Goal: Check status: Check status

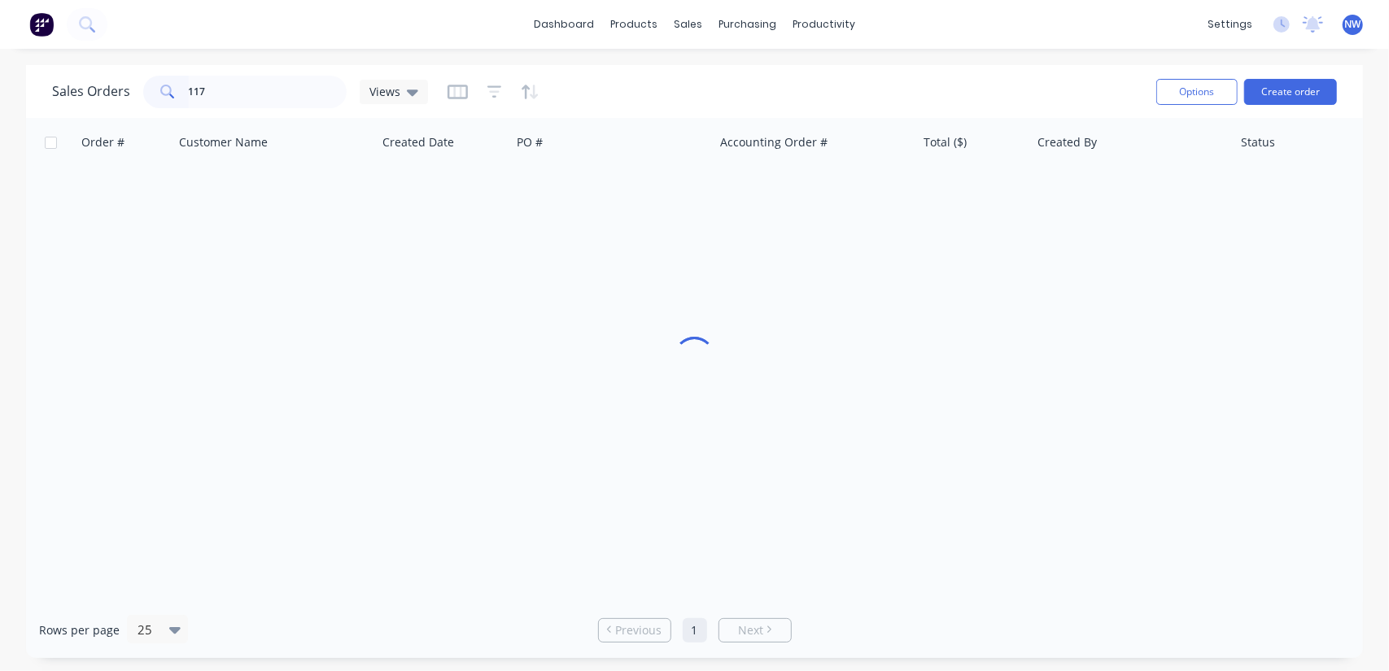
type input "117"
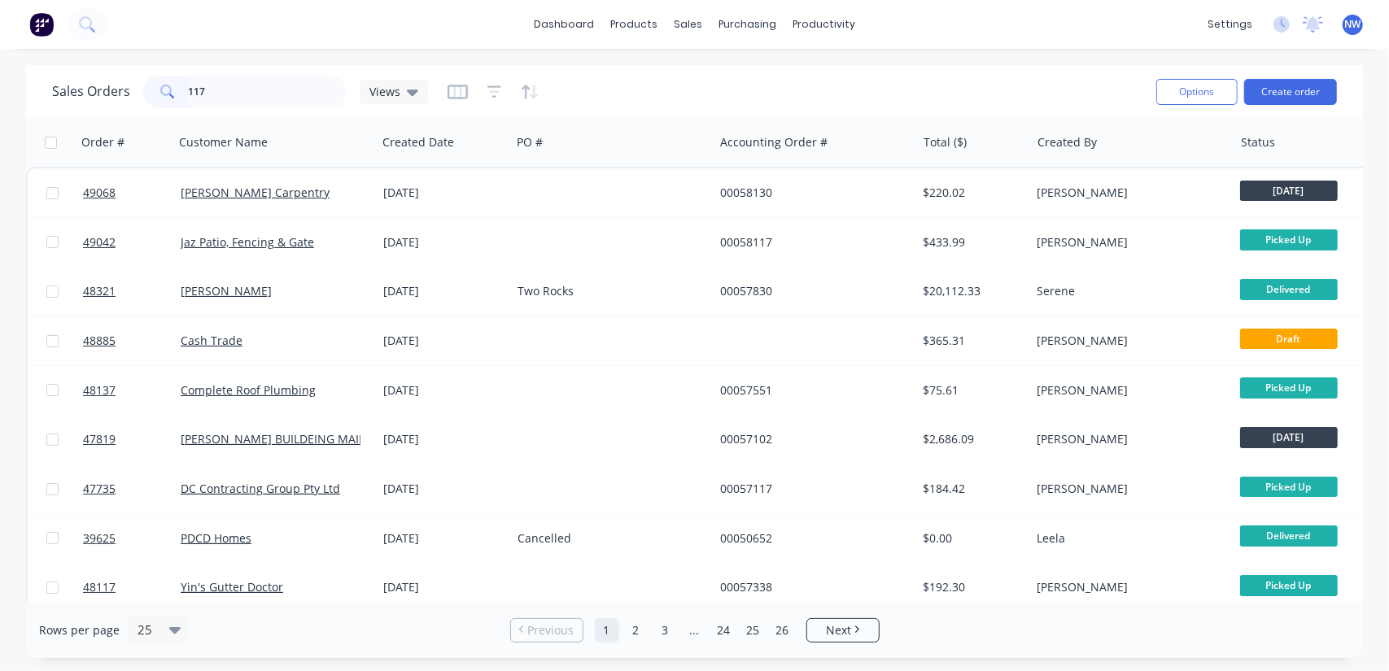
drag, startPoint x: 215, startPoint y: 95, endPoint x: 116, endPoint y: 94, distance: 99.3
click at [116, 94] on div "Sales Orders 117 Views" at bounding box center [240, 92] width 376 height 33
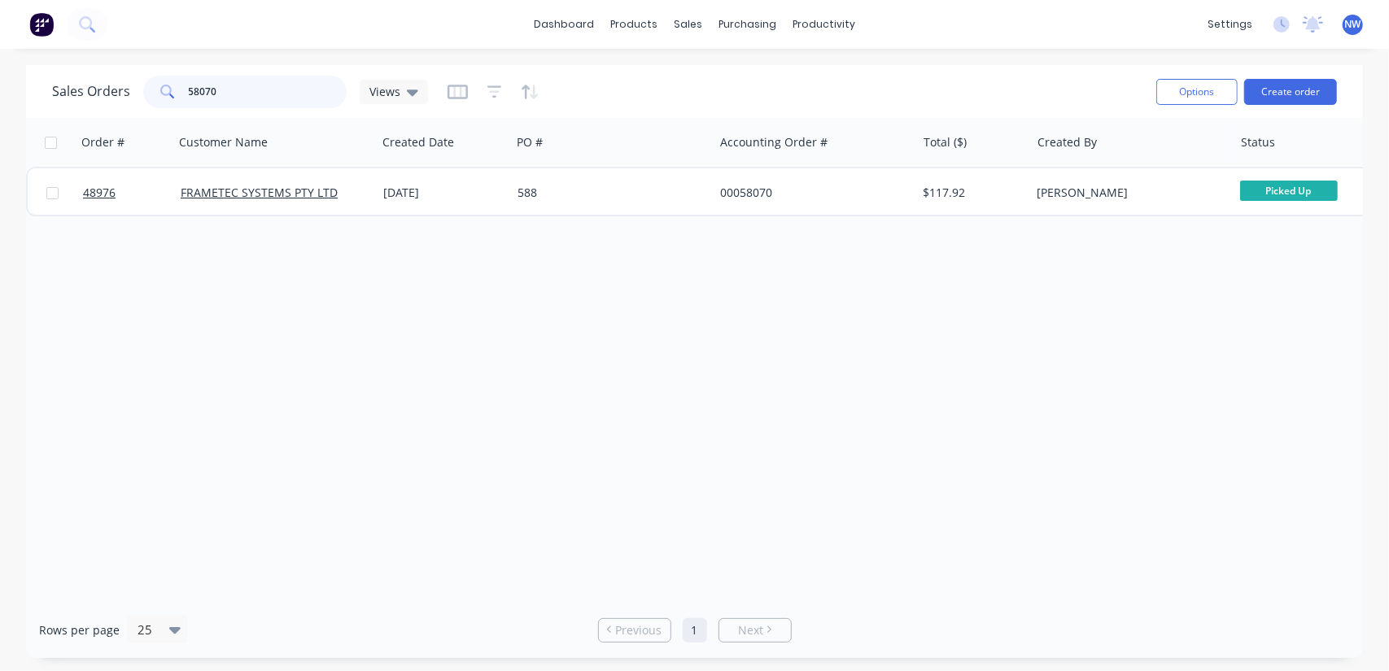
drag, startPoint x: 236, startPoint y: 90, endPoint x: 133, endPoint y: 86, distance: 102.6
click at [133, 86] on div "Sales Orders 58070 Views" at bounding box center [240, 92] width 376 height 33
type input "48912"
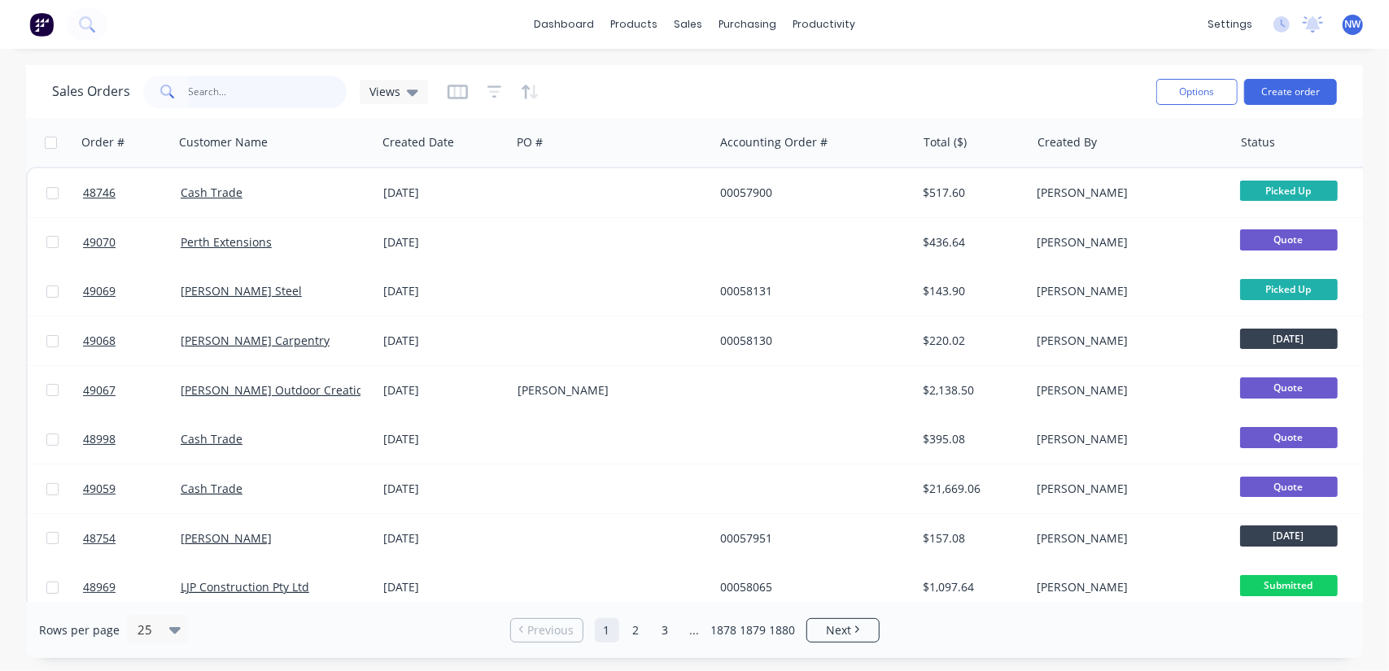
click at [221, 87] on input "text" at bounding box center [268, 92] width 159 height 33
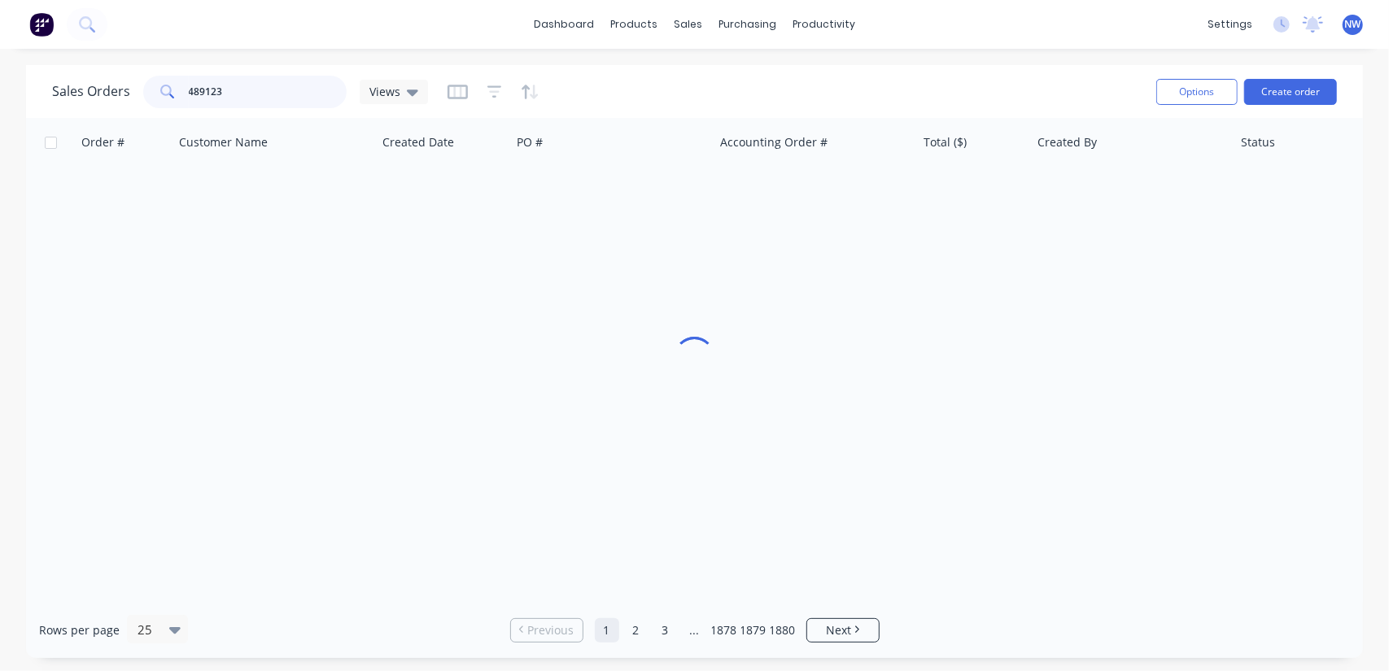
click at [255, 93] on input "489123" at bounding box center [268, 92] width 159 height 33
type input "48912"
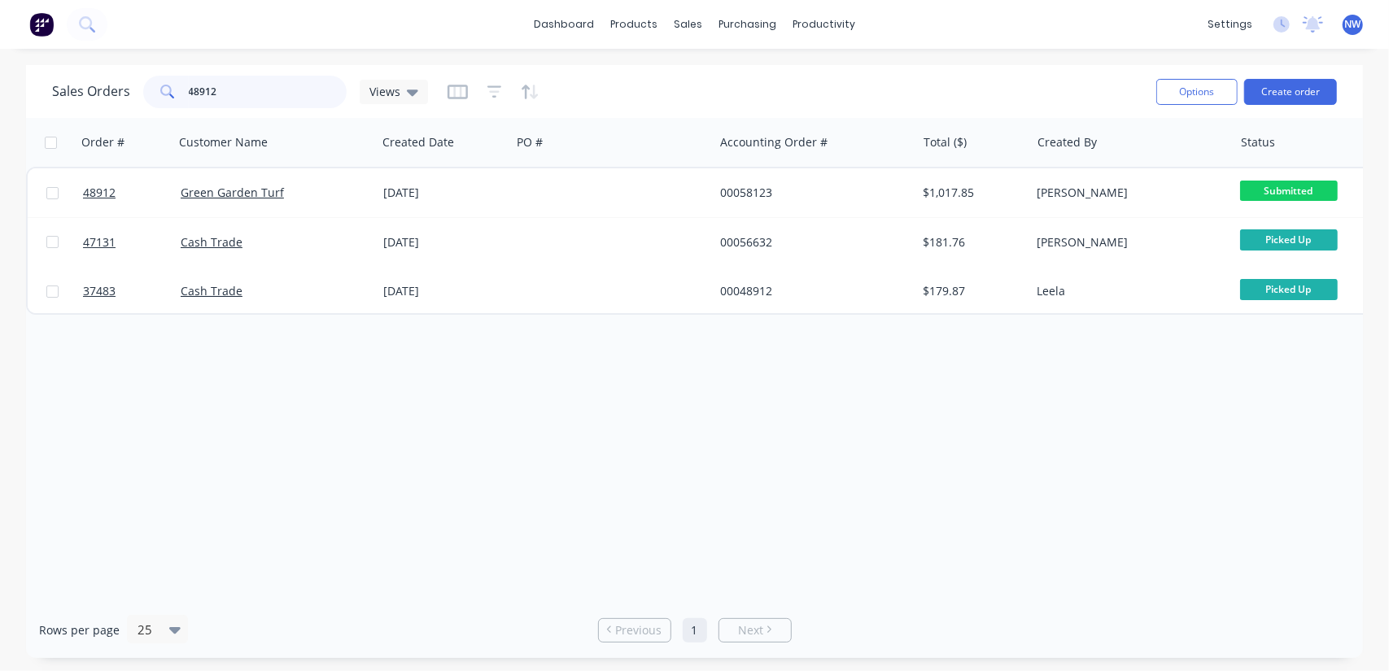
drag, startPoint x: 256, startPoint y: 94, endPoint x: 132, endPoint y: 94, distance: 124.5
click at [165, 94] on div "48912" at bounding box center [244, 92] width 203 height 33
